Goal: Information Seeking & Learning: Learn about a topic

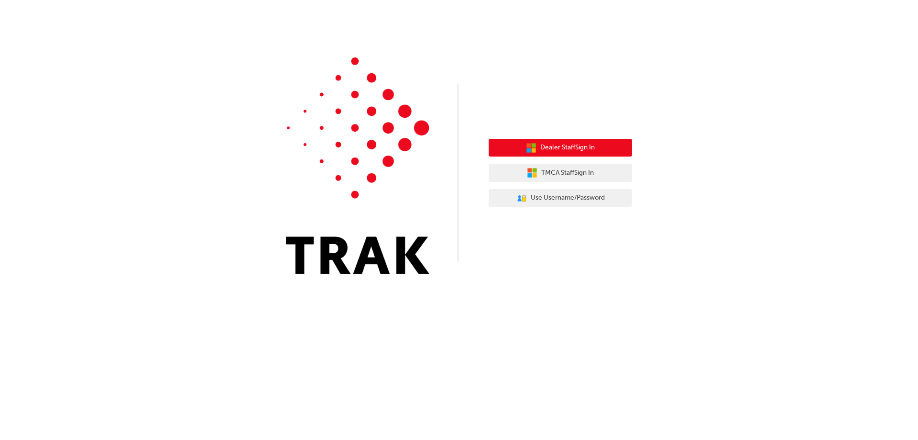
click at [602, 151] on button "Dealer Staff Sign In" at bounding box center [560, 148] width 143 height 18
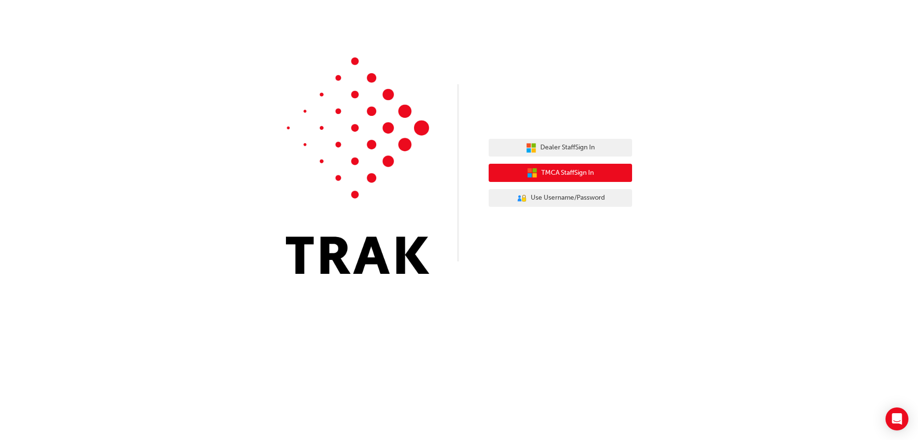
click at [605, 172] on button "TMCA Staff Sign In" at bounding box center [560, 173] width 143 height 18
click at [550, 170] on span "TMCA Staff Sign In" at bounding box center [567, 172] width 53 height 11
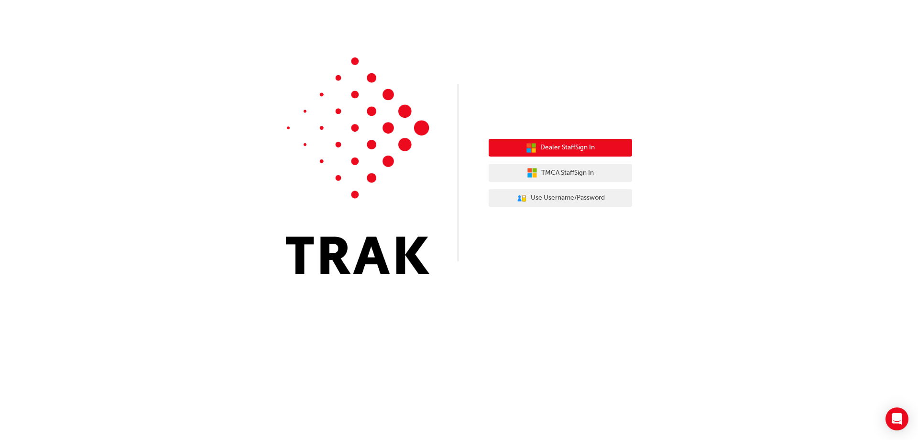
click at [563, 146] on span "Dealer Staff Sign In" at bounding box center [567, 147] width 55 height 11
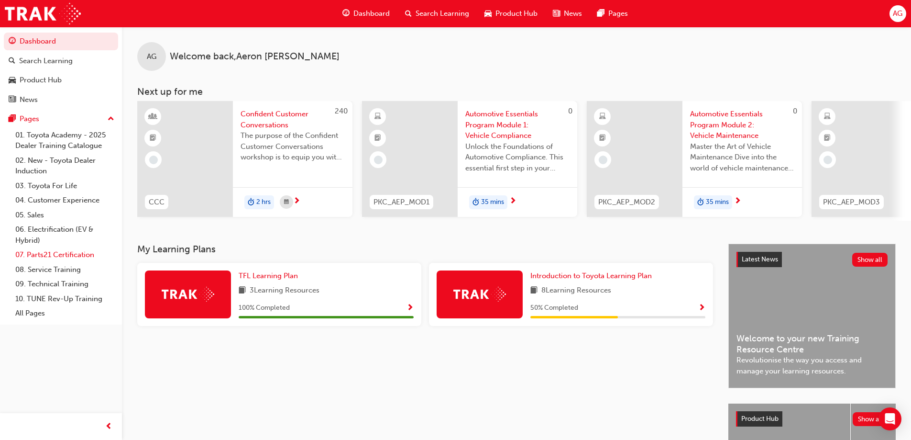
click at [84, 254] on link "07. Parts21 Certification" at bounding box center [64, 254] width 107 height 15
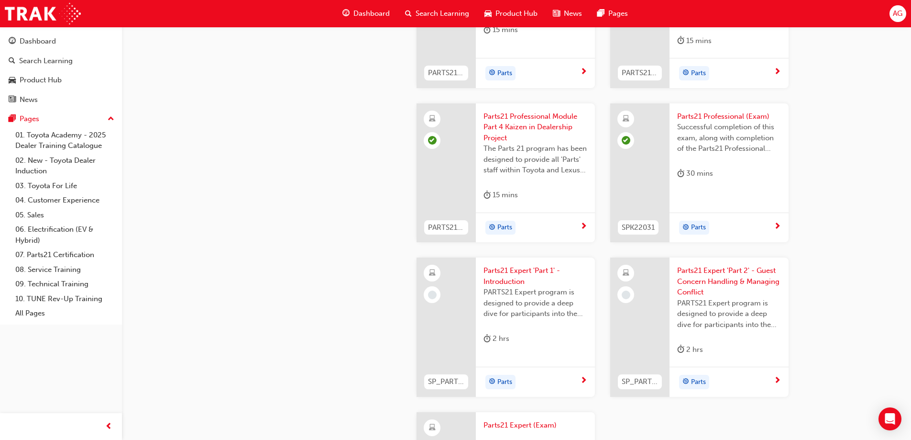
scroll to position [1712, 0]
click at [509, 270] on span "Parts21 Expert 'Part 1' - Introduction" at bounding box center [536, 277] width 104 height 22
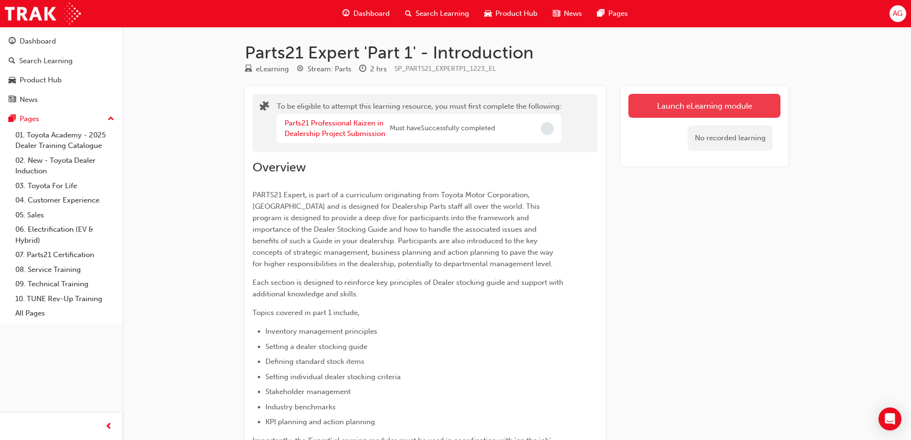
click at [656, 107] on button "Launch eLearning module" at bounding box center [704, 106] width 152 height 24
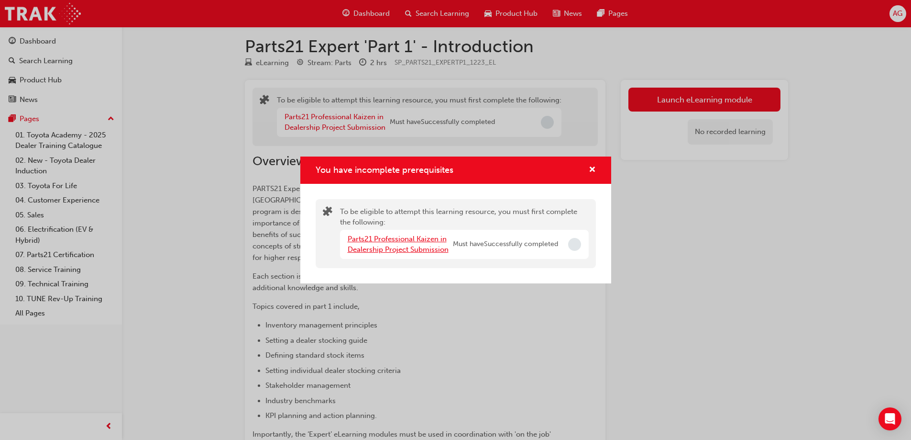
scroll to position [96, 0]
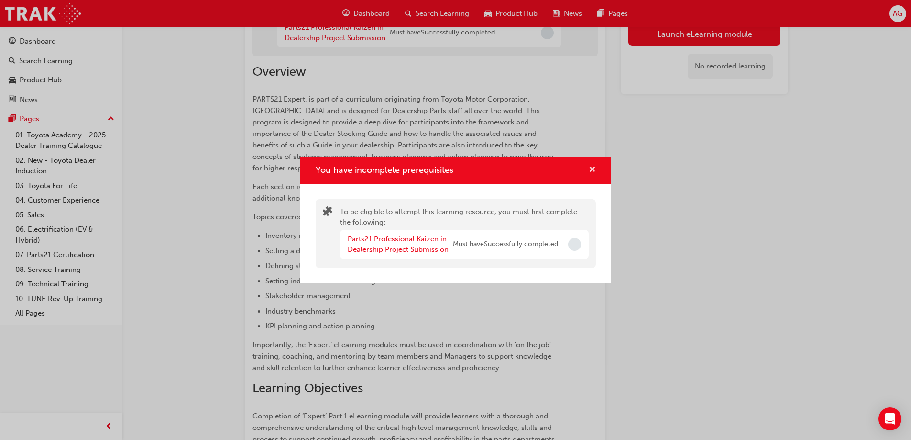
click at [590, 173] on span "cross-icon" at bounding box center [592, 170] width 7 height 9
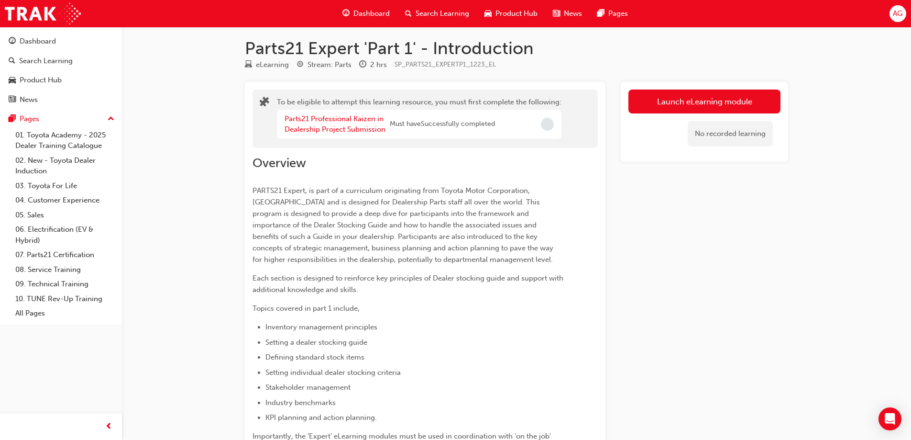
scroll to position [0, 0]
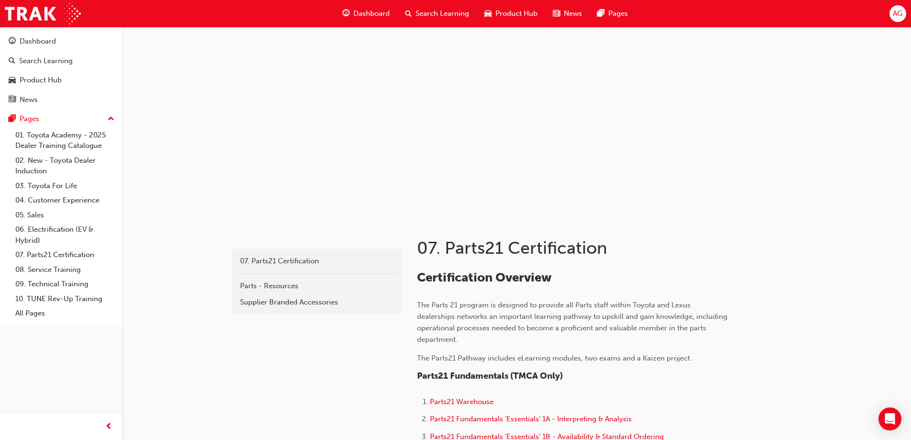
click at [371, 15] on span "Dashboard" at bounding box center [371, 13] width 36 height 11
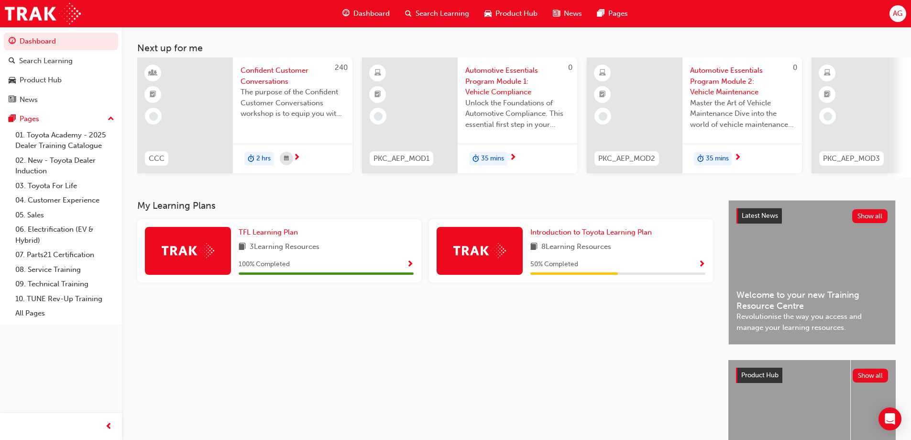
scroll to position [36, 0]
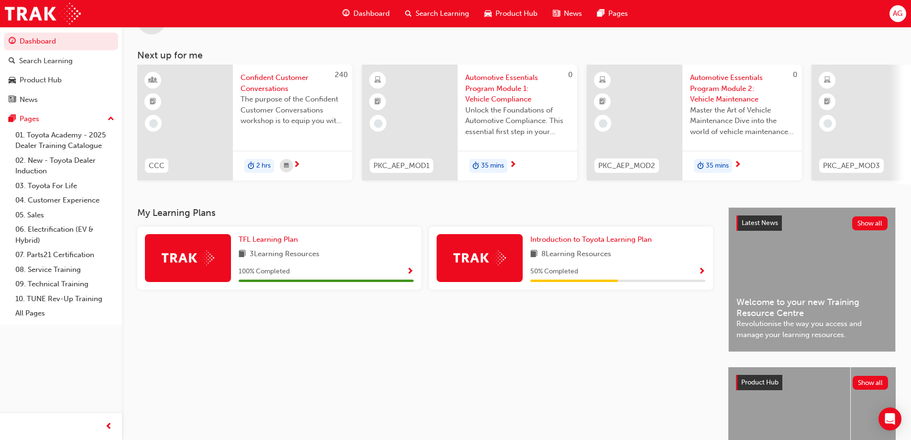
click at [504, 168] on span "35 mins" at bounding box center [492, 165] width 23 height 11
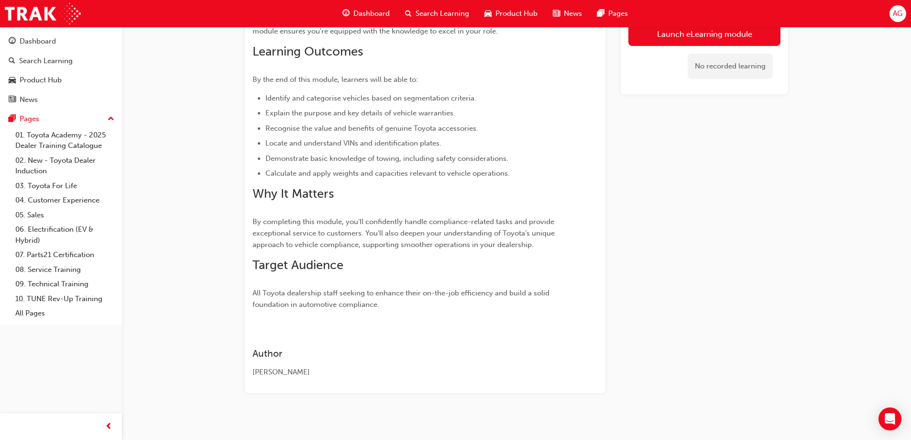
scroll to position [166, 0]
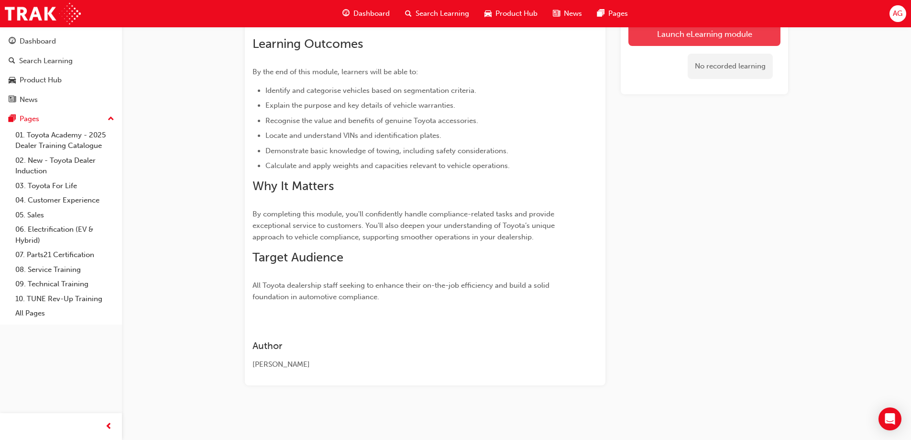
click at [694, 42] on link "Launch eLearning module" at bounding box center [704, 34] width 152 height 24
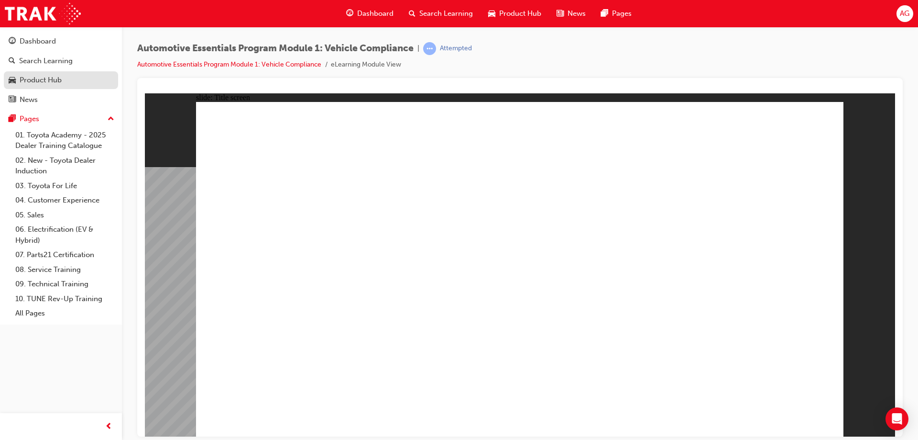
click at [54, 82] on div "Product Hub" at bounding box center [41, 80] width 42 height 11
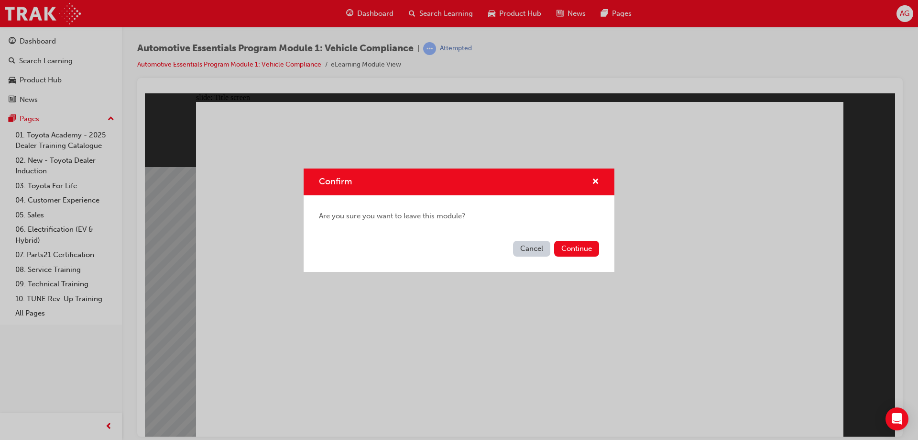
drag, startPoint x: 531, startPoint y: 250, endPoint x: 386, endPoint y: 155, distance: 173.2
click at [531, 250] on button "Cancel" at bounding box center [531, 249] width 37 height 16
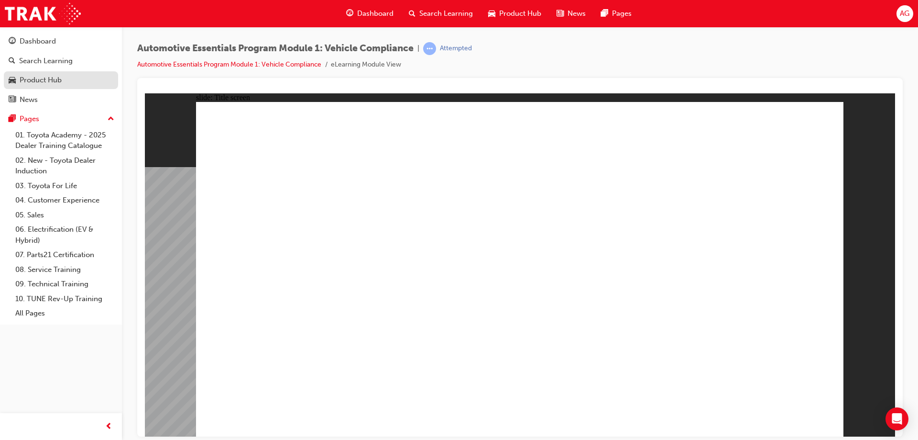
click at [55, 77] on div "Product Hub" at bounding box center [41, 80] width 42 height 11
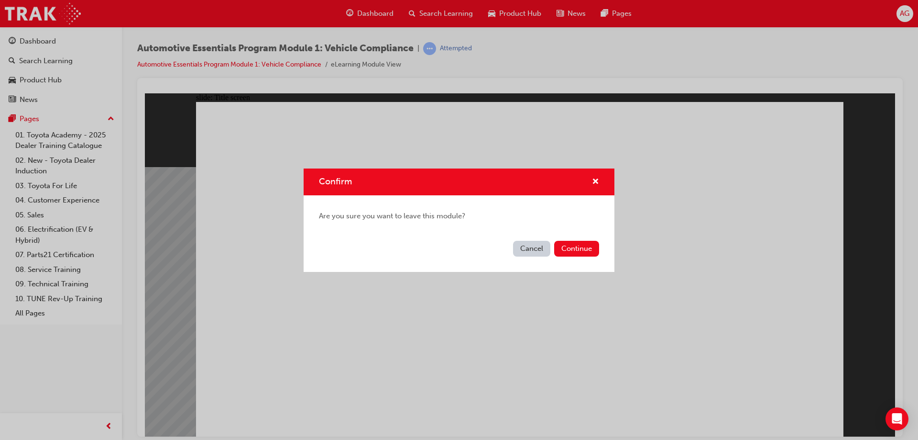
click at [528, 251] on button "Cancel" at bounding box center [531, 249] width 37 height 16
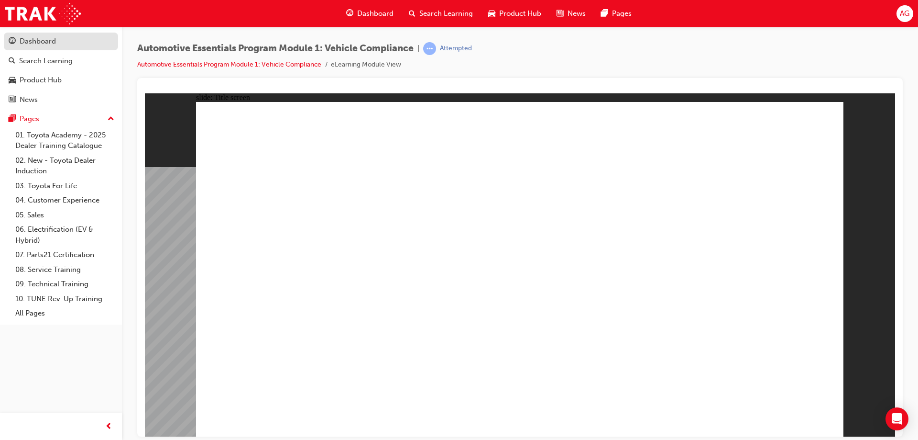
click at [48, 38] on div "Dashboard" at bounding box center [38, 41] width 36 height 11
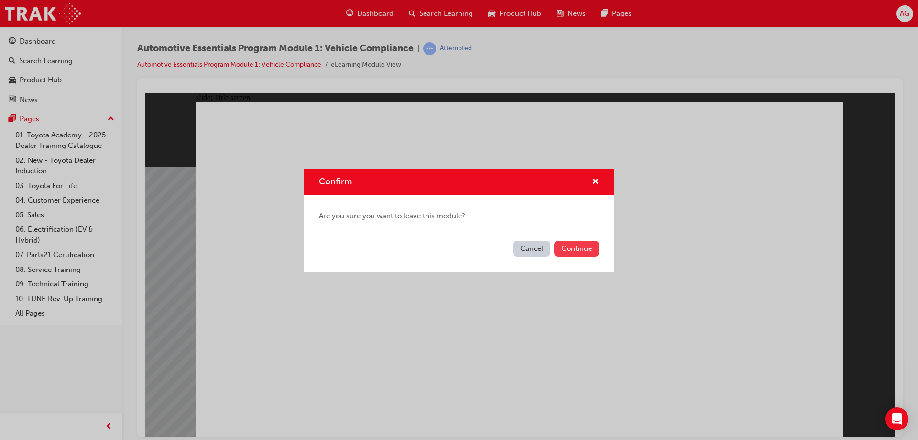
click at [586, 250] on button "Continue" at bounding box center [576, 249] width 45 height 16
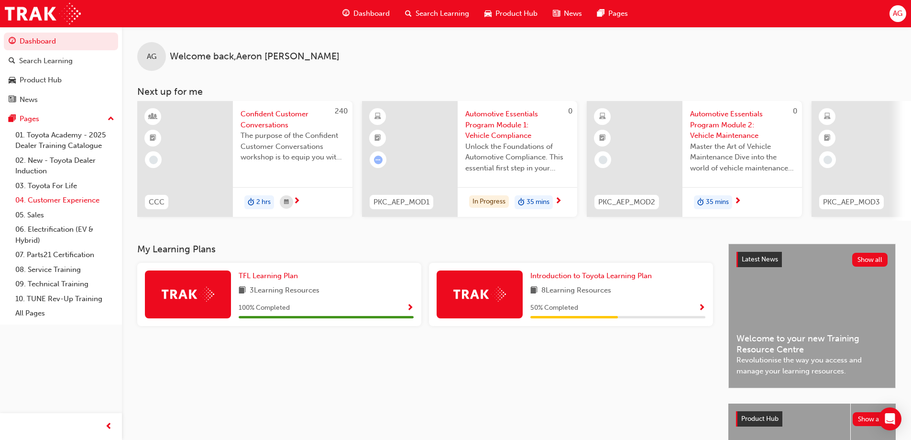
click at [76, 200] on link "04. Customer Experience" at bounding box center [64, 200] width 107 height 15
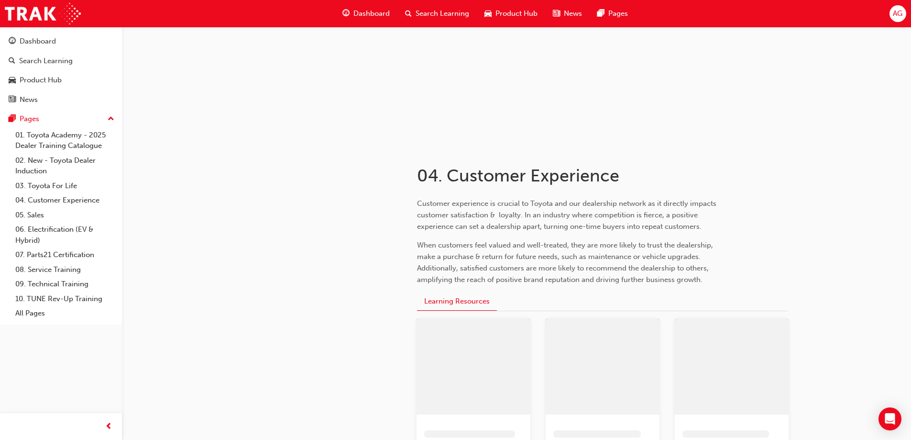
scroll to position [191, 0]
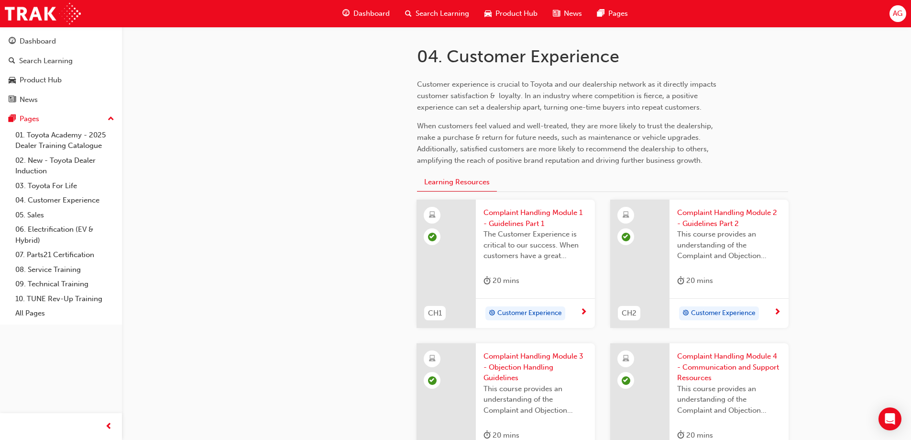
click at [553, 308] on span "Customer Experience" at bounding box center [529, 313] width 65 height 11
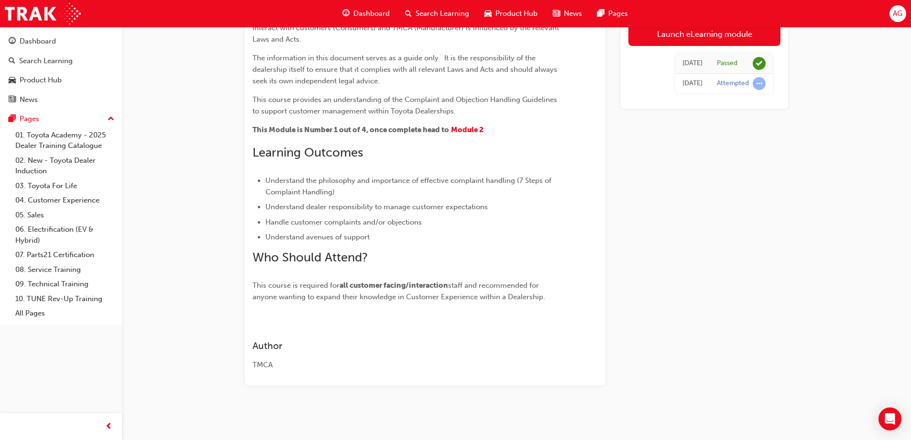
scroll to position [181, 0]
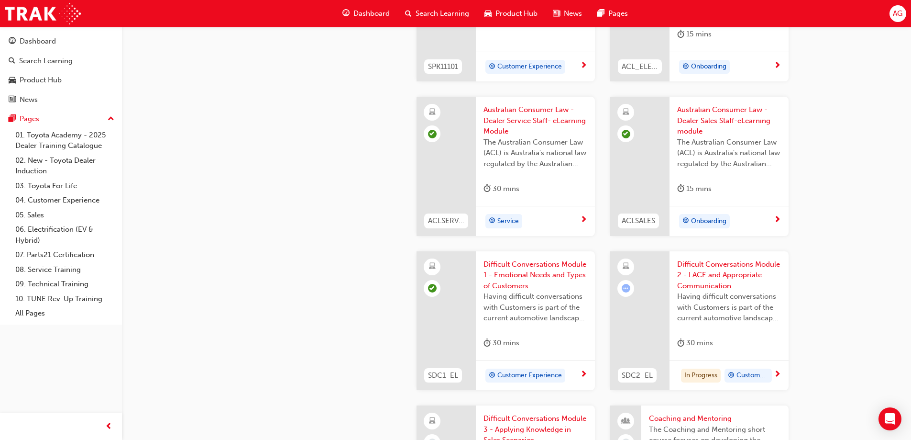
scroll to position [813, 0]
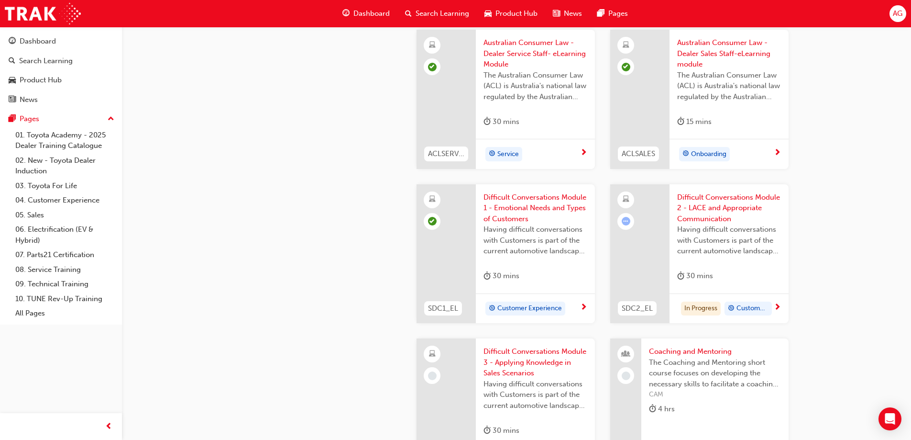
click at [752, 197] on span "Difficult Conversations Module 2 - LACE and Appropriate Communication" at bounding box center [729, 208] width 104 height 33
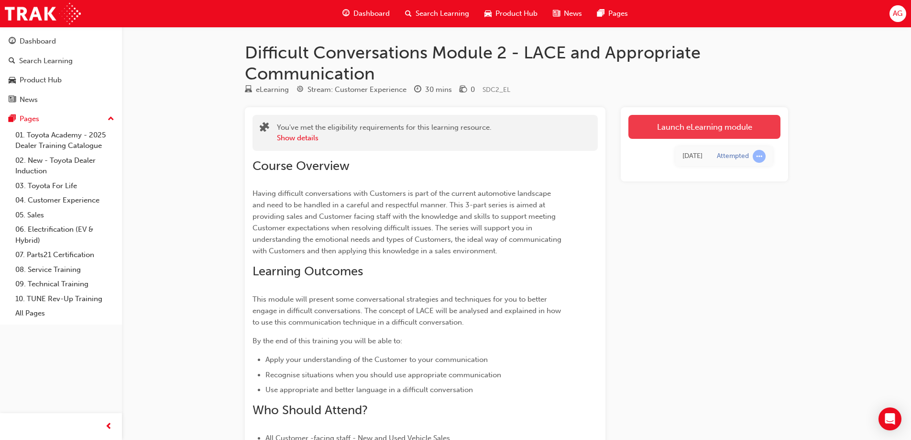
click at [641, 130] on link "Launch eLearning module" at bounding box center [704, 127] width 152 height 24
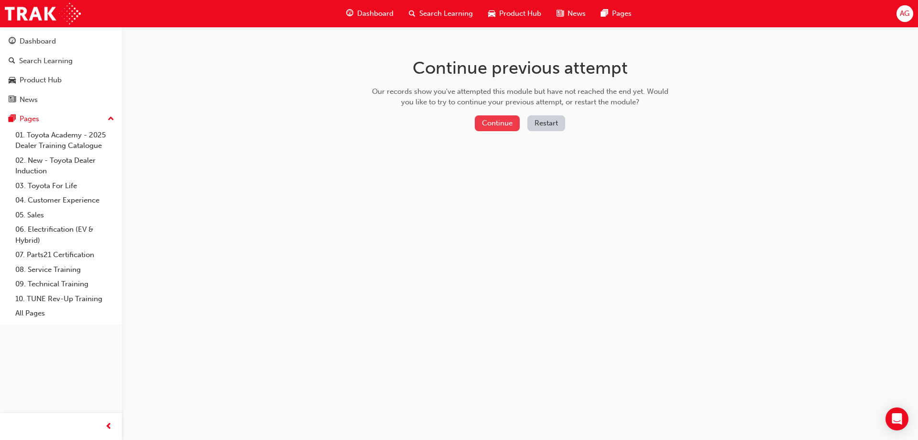
click at [505, 123] on button "Continue" at bounding box center [497, 123] width 45 height 16
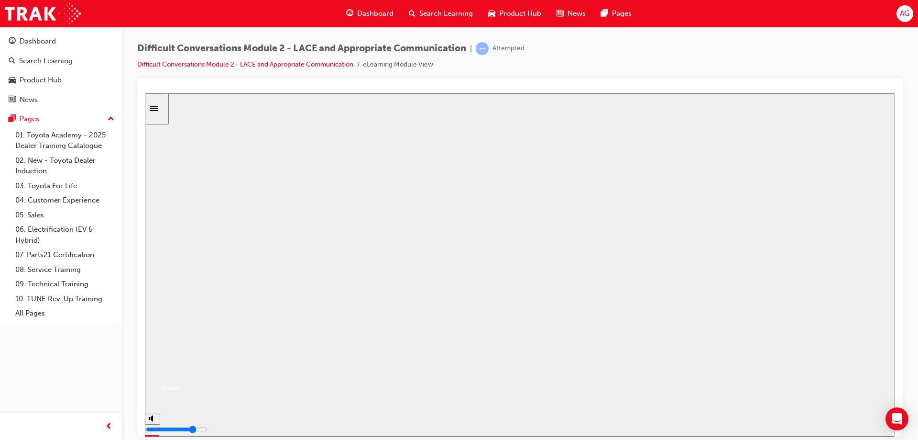
click at [181, 370] on button "Resume" at bounding box center [163, 375] width 36 height 11
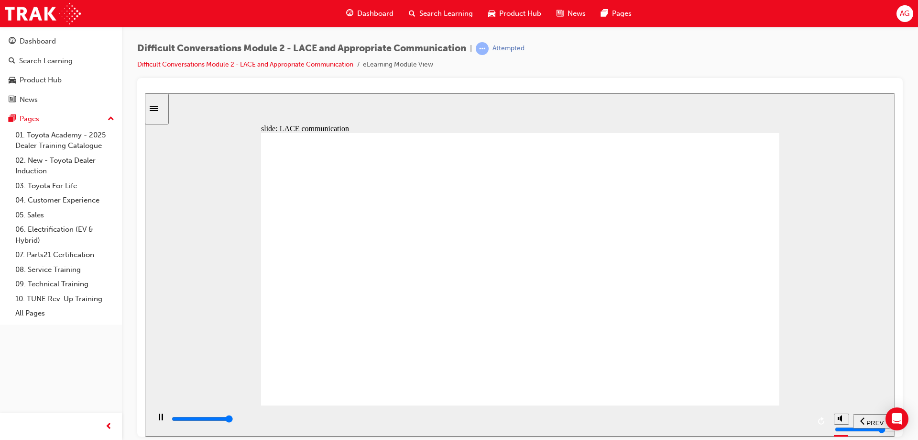
click at [806, 421] on div "playback controls" at bounding box center [490, 418] width 639 height 11
click at [794, 418] on div "playback controls" at bounding box center [490, 418] width 639 height 11
click at [233, 420] on input "slide progress" at bounding box center [203, 418] width 62 height 8
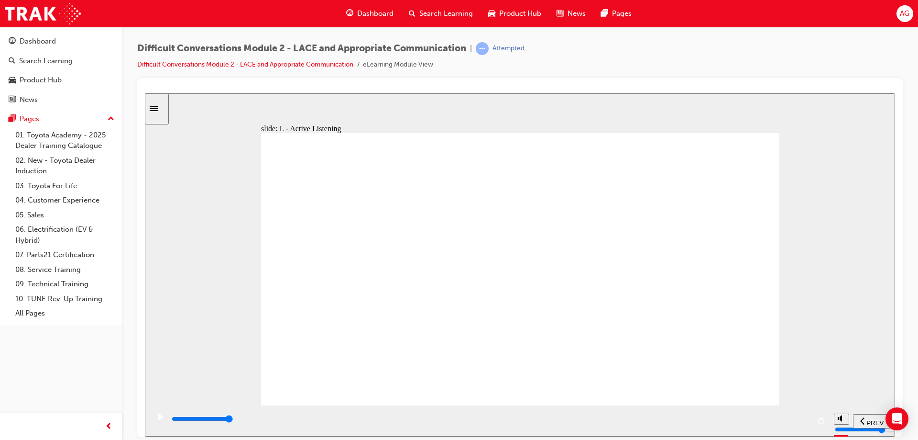
click at [158, 419] on icon "play/pause" at bounding box center [160, 416] width 5 height 6
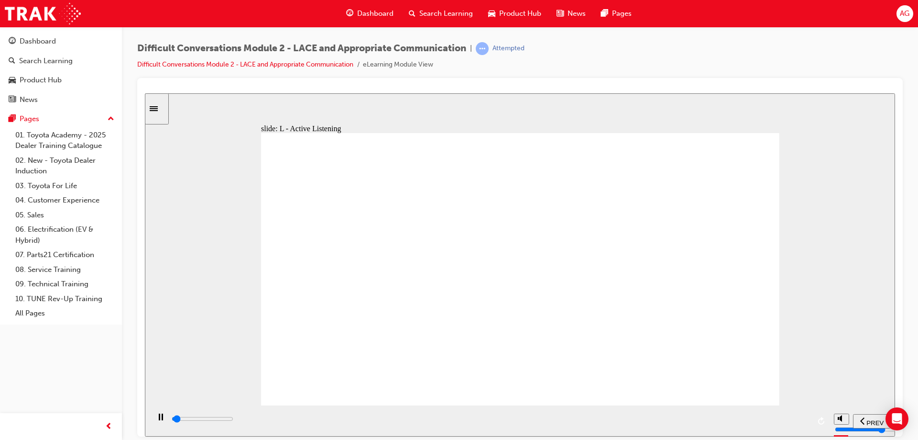
drag, startPoint x: 653, startPoint y: 322, endPoint x: 662, endPoint y: 323, distance: 9.1
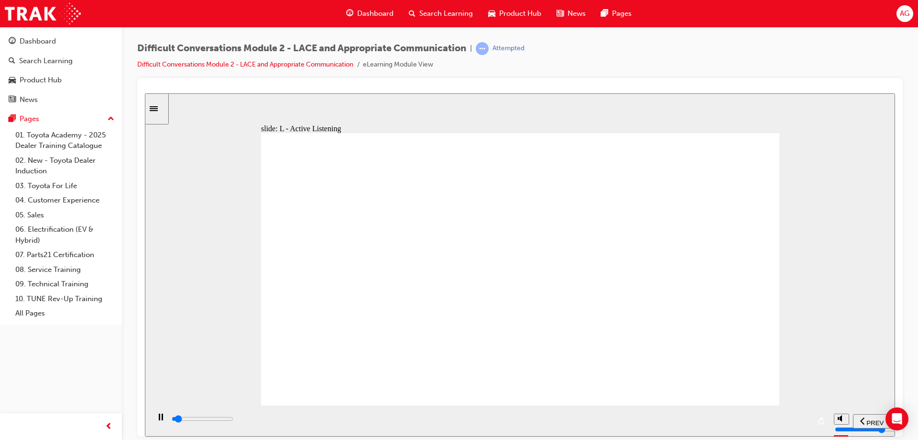
click at [753, 417] on div "playback controls" at bounding box center [490, 418] width 639 height 11
click at [233, 420] on input "slide progress" at bounding box center [203, 418] width 62 height 8
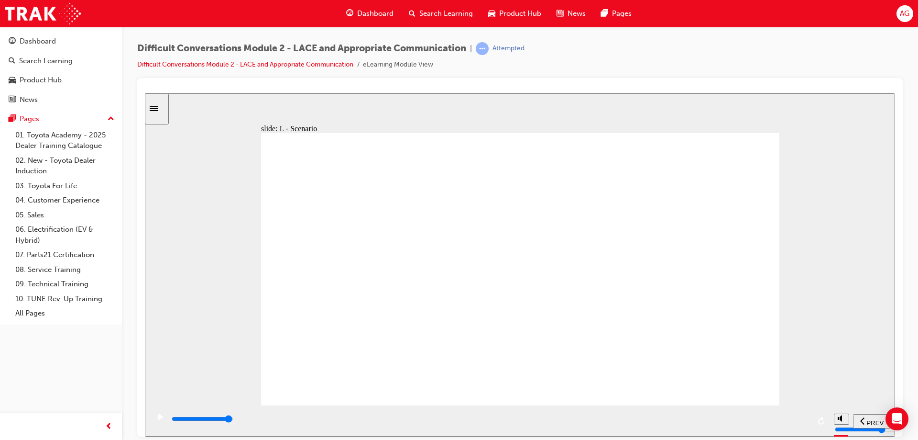
click at [800, 421] on div "playback controls" at bounding box center [490, 418] width 639 height 11
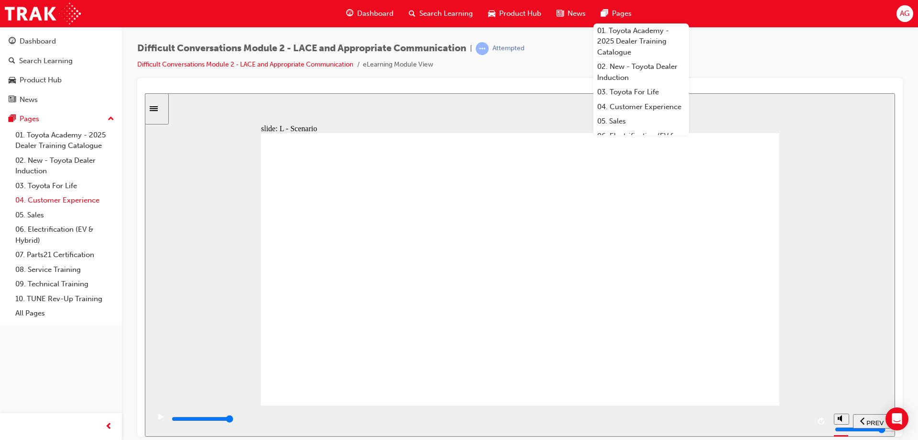
click at [87, 199] on link "04. Customer Experience" at bounding box center [64, 200] width 107 height 15
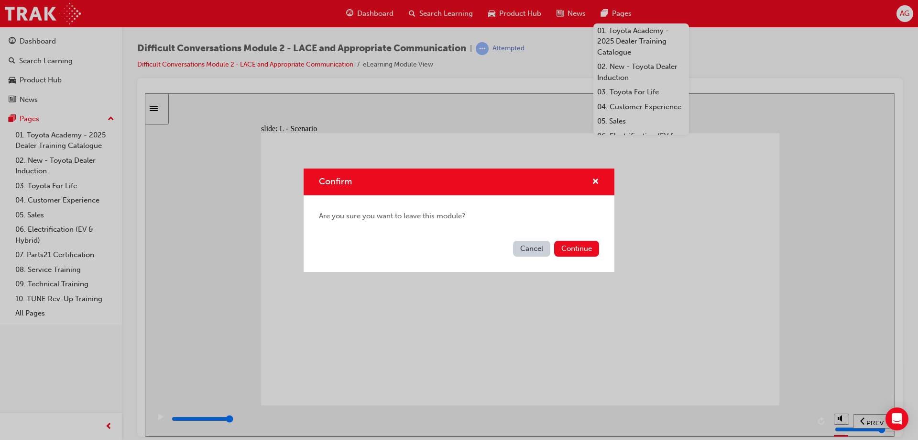
click at [529, 249] on button "Cancel" at bounding box center [531, 249] width 37 height 16
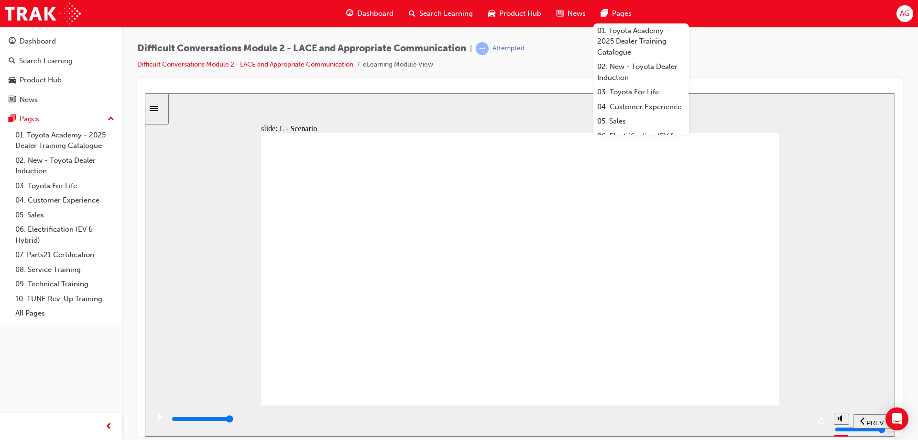
click at [803, 424] on div "playback controls" at bounding box center [490, 418] width 639 height 11
click at [233, 420] on input "slide progress" at bounding box center [203, 418] width 62 height 8
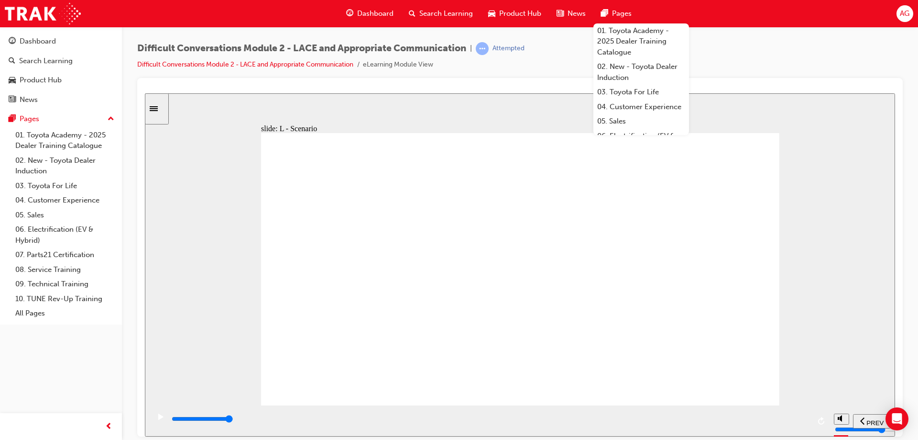
click at [784, 421] on div "playback controls" at bounding box center [490, 418] width 639 height 11
click at [790, 422] on div "playback controls" at bounding box center [490, 418] width 639 height 11
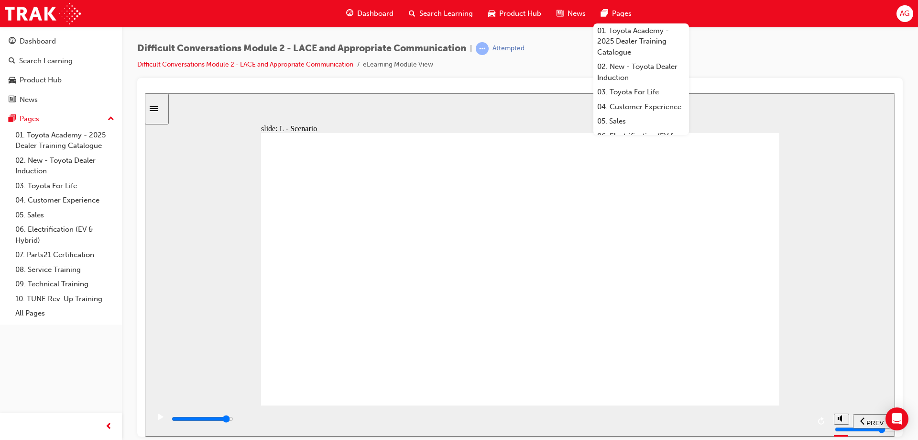
click at [774, 417] on div "playback controls" at bounding box center [490, 418] width 639 height 11
click at [233, 419] on input "slide progress" at bounding box center [203, 418] width 62 height 8
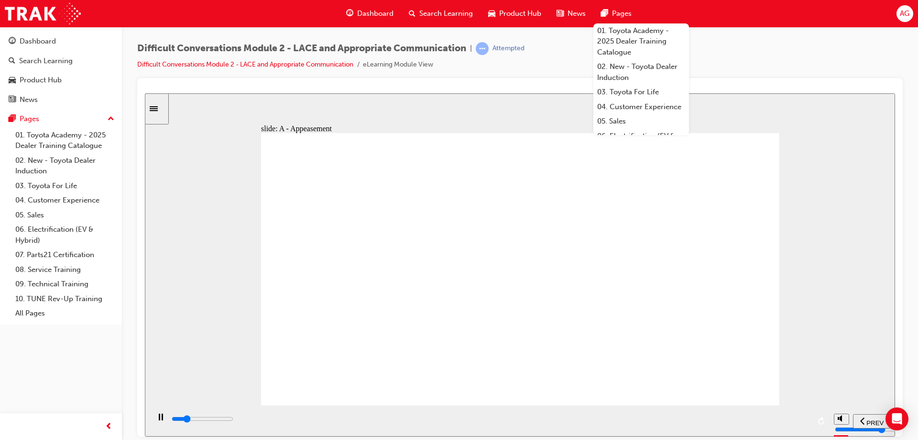
click at [748, 74] on div "Difficult Conversations Module 2 - LACE and Appropriate Communication | Attempt…" at bounding box center [520, 60] width 766 height 36
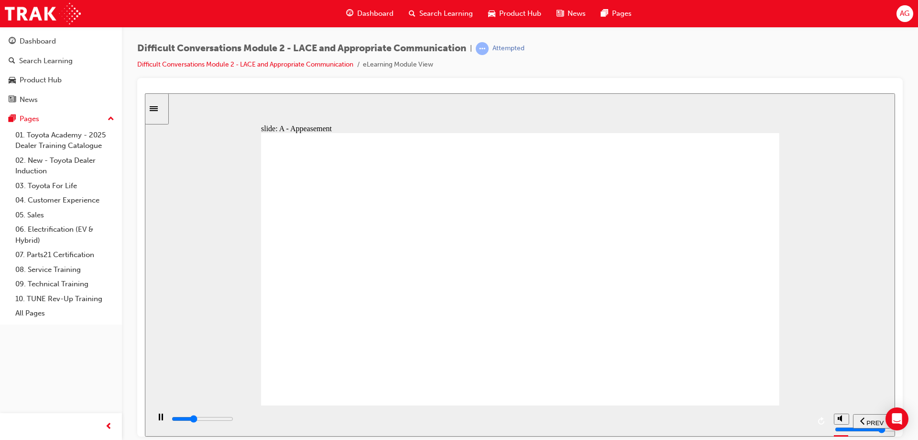
drag, startPoint x: 538, startPoint y: 239, endPoint x: 526, endPoint y: 233, distance: 13.1
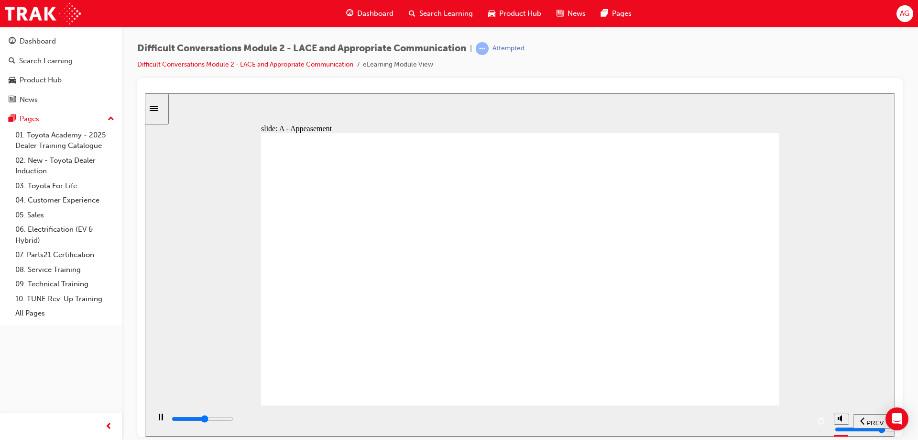
type input "23600"
